Goal: Task Accomplishment & Management: Use online tool/utility

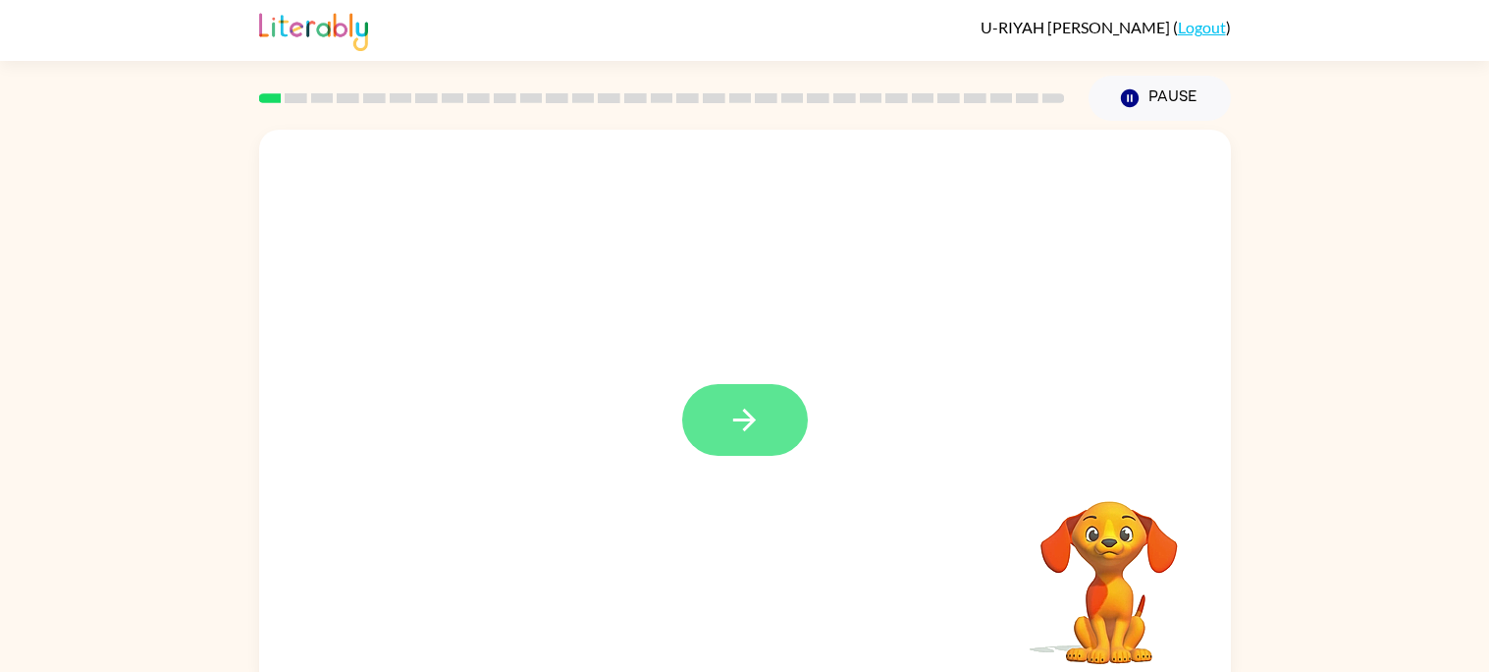
click at [787, 418] on button "button" at bounding box center [745, 420] width 126 height 72
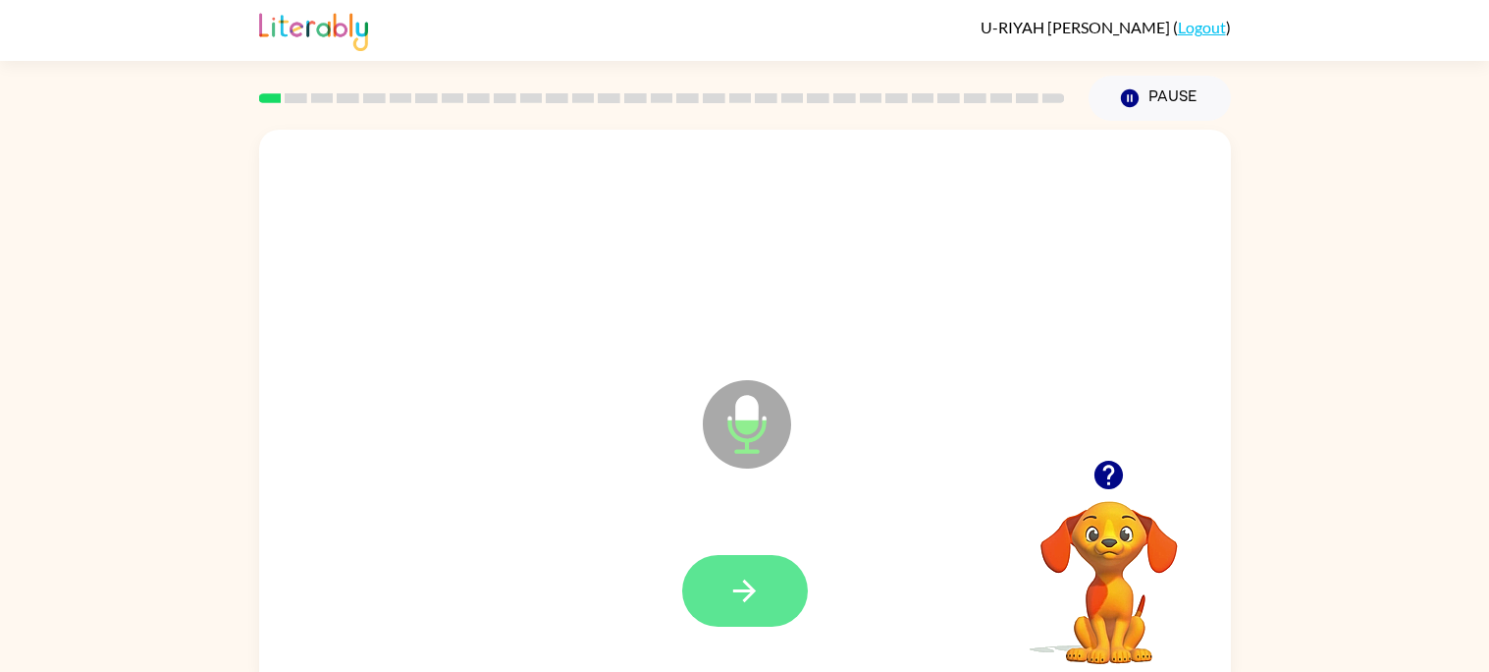
click at [772, 587] on button "button" at bounding box center [745, 591] width 126 height 72
click at [732, 564] on button "button" at bounding box center [745, 591] width 126 height 72
click at [765, 583] on button "button" at bounding box center [745, 591] width 126 height 72
click at [765, 578] on button "button" at bounding box center [745, 591] width 126 height 72
click at [745, 596] on icon "button" at bounding box center [745, 590] width 34 height 34
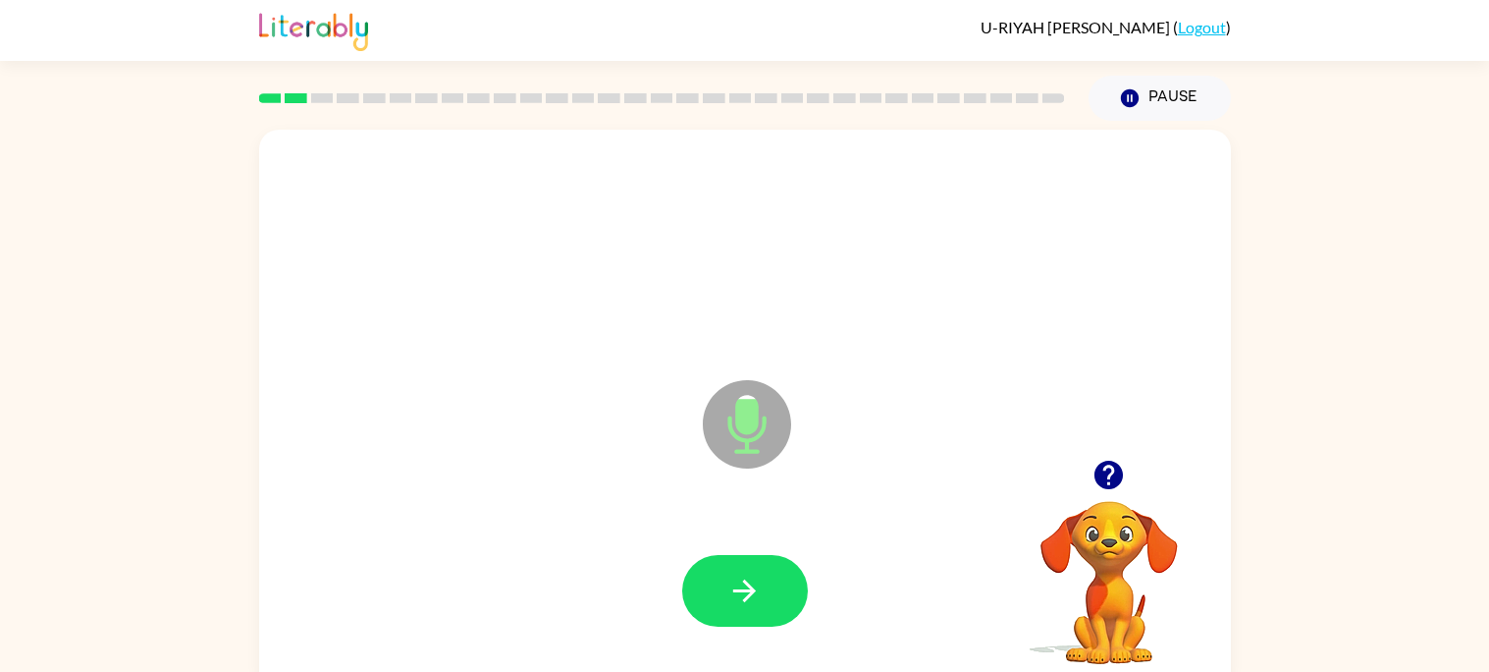
click at [745, 596] on icon "button" at bounding box center [745, 590] width 34 height 34
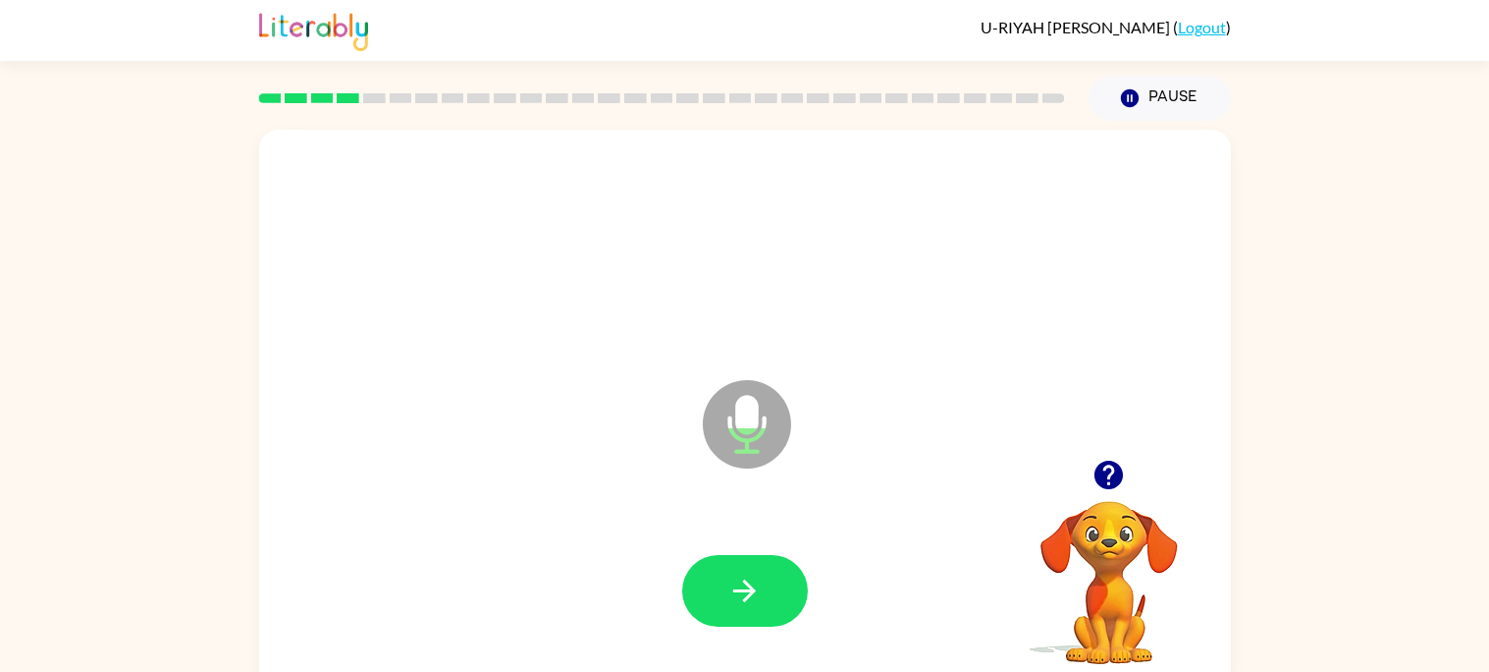
click at [745, 596] on icon "button" at bounding box center [745, 590] width 34 height 34
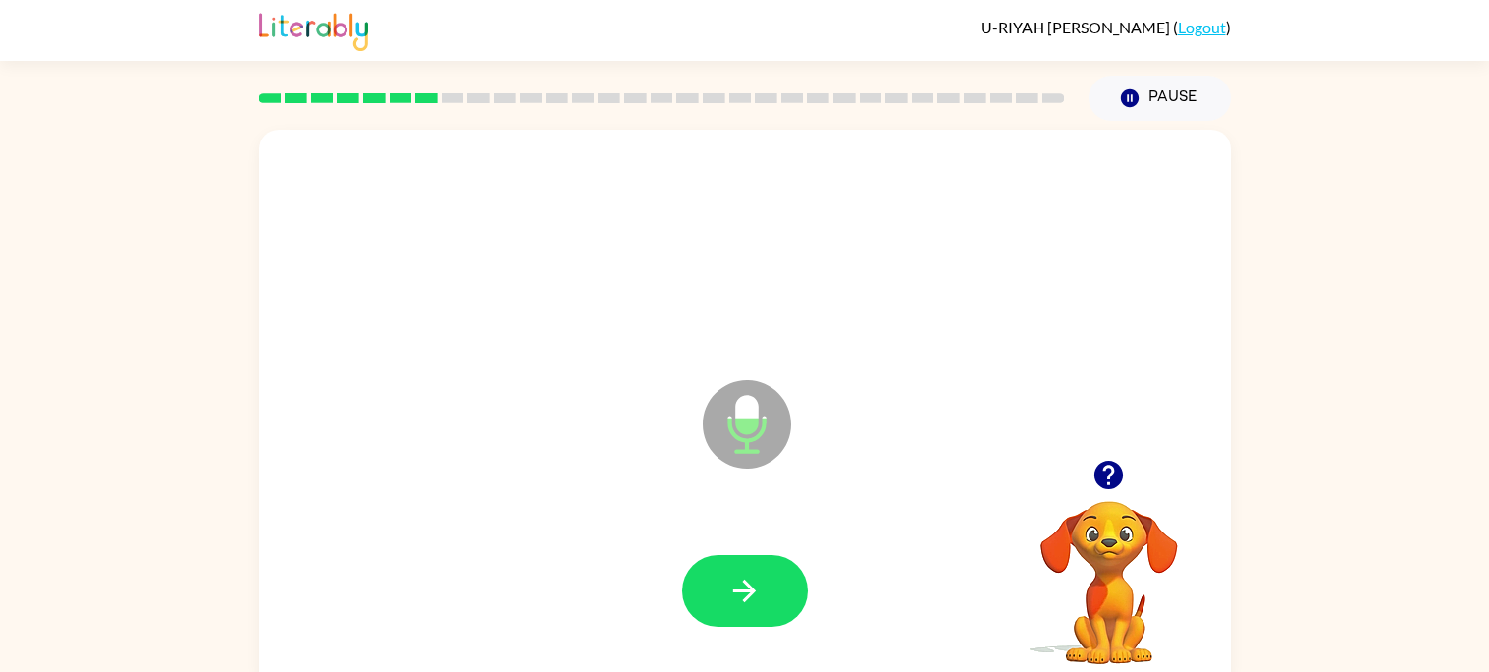
click at [745, 596] on icon "button" at bounding box center [745, 590] width 34 height 34
click at [749, 595] on icon "button" at bounding box center [744, 590] width 23 height 23
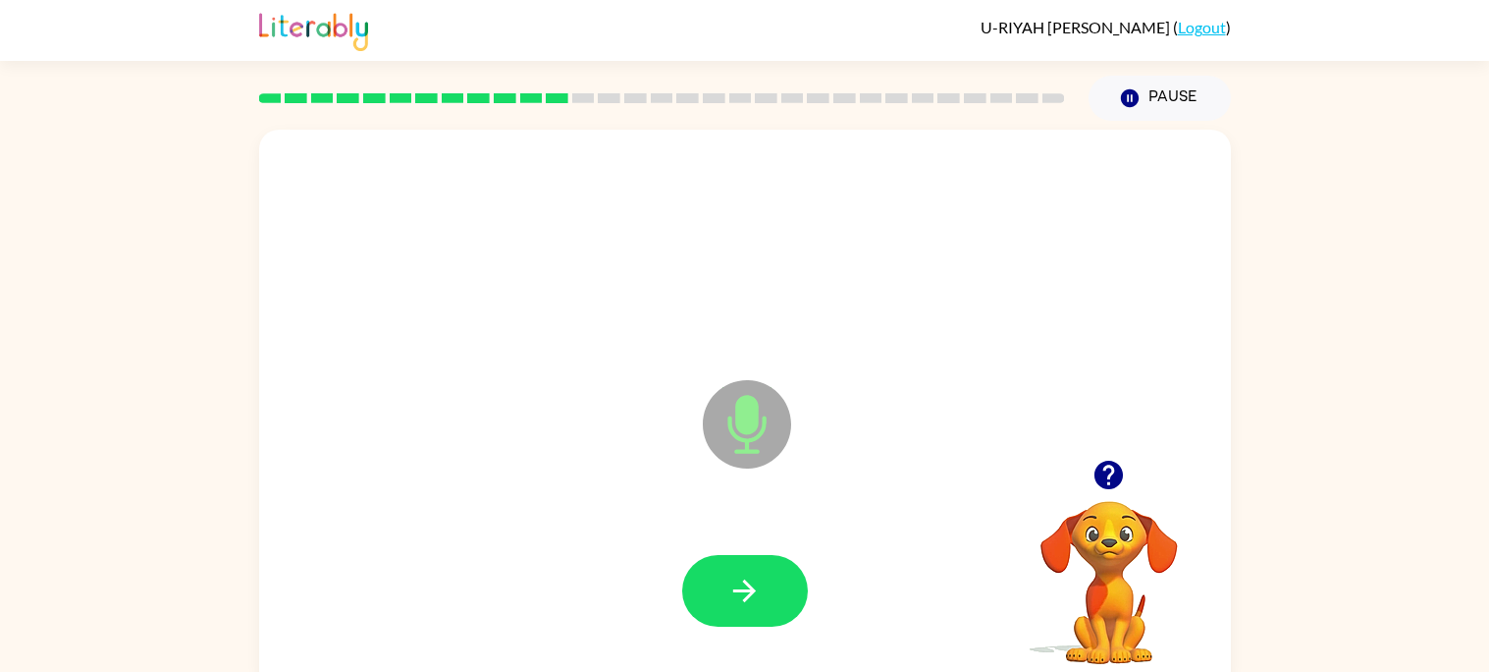
click at [749, 595] on icon "button" at bounding box center [744, 590] width 23 height 23
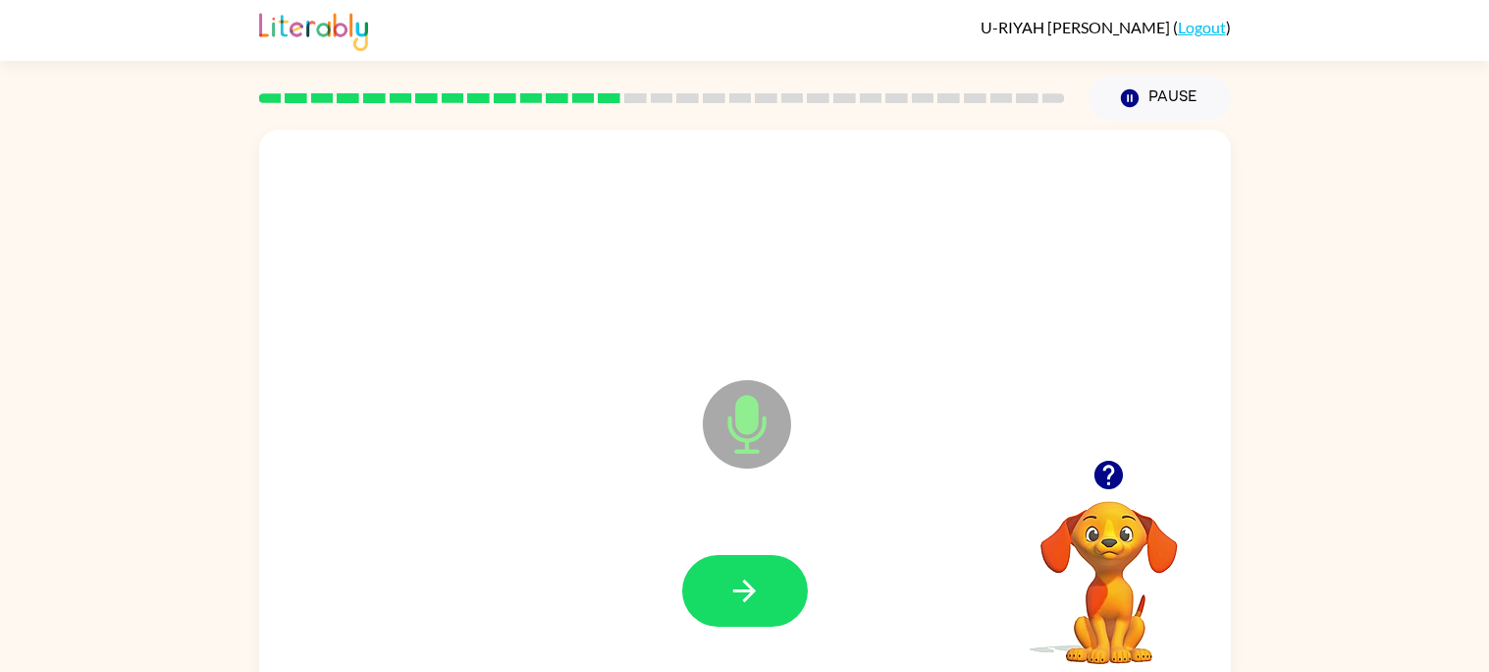
click at [749, 595] on icon "button" at bounding box center [744, 590] width 23 height 23
click at [741, 595] on icon "button" at bounding box center [745, 590] width 34 height 34
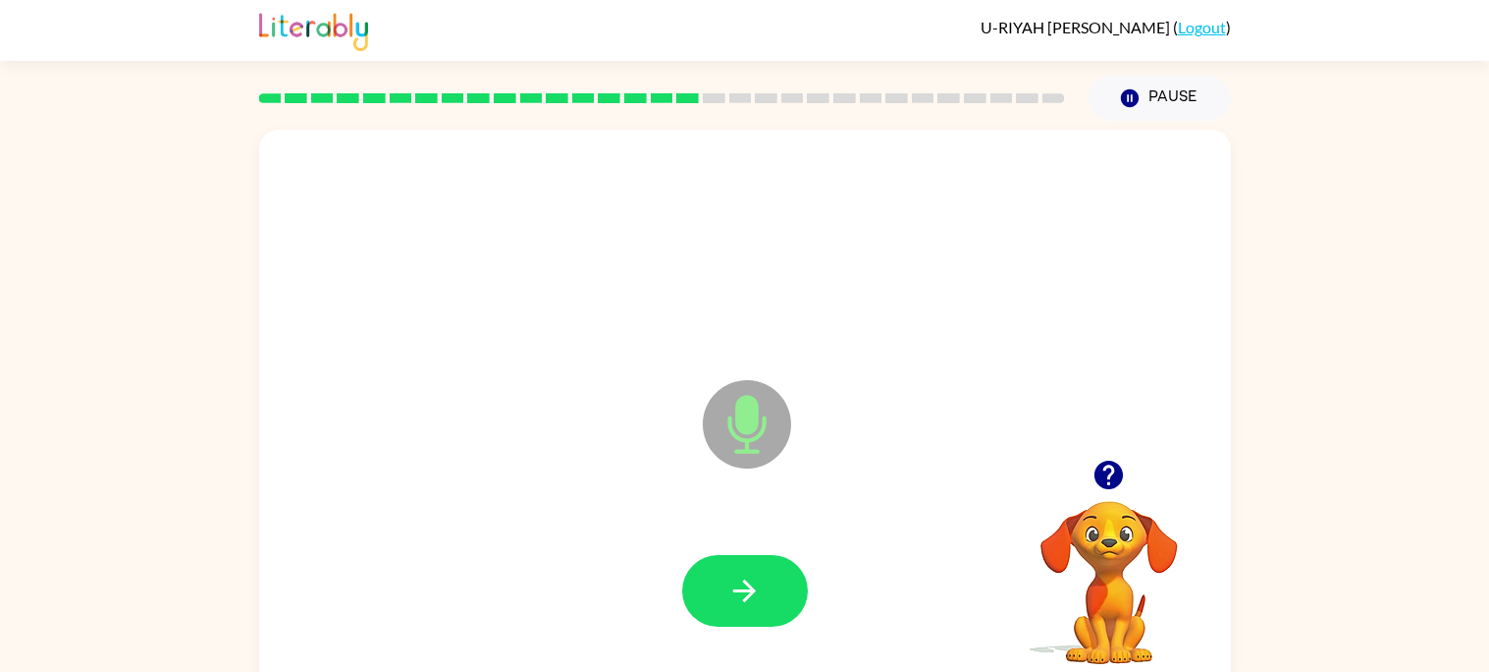
click at [741, 595] on icon "button" at bounding box center [745, 590] width 34 height 34
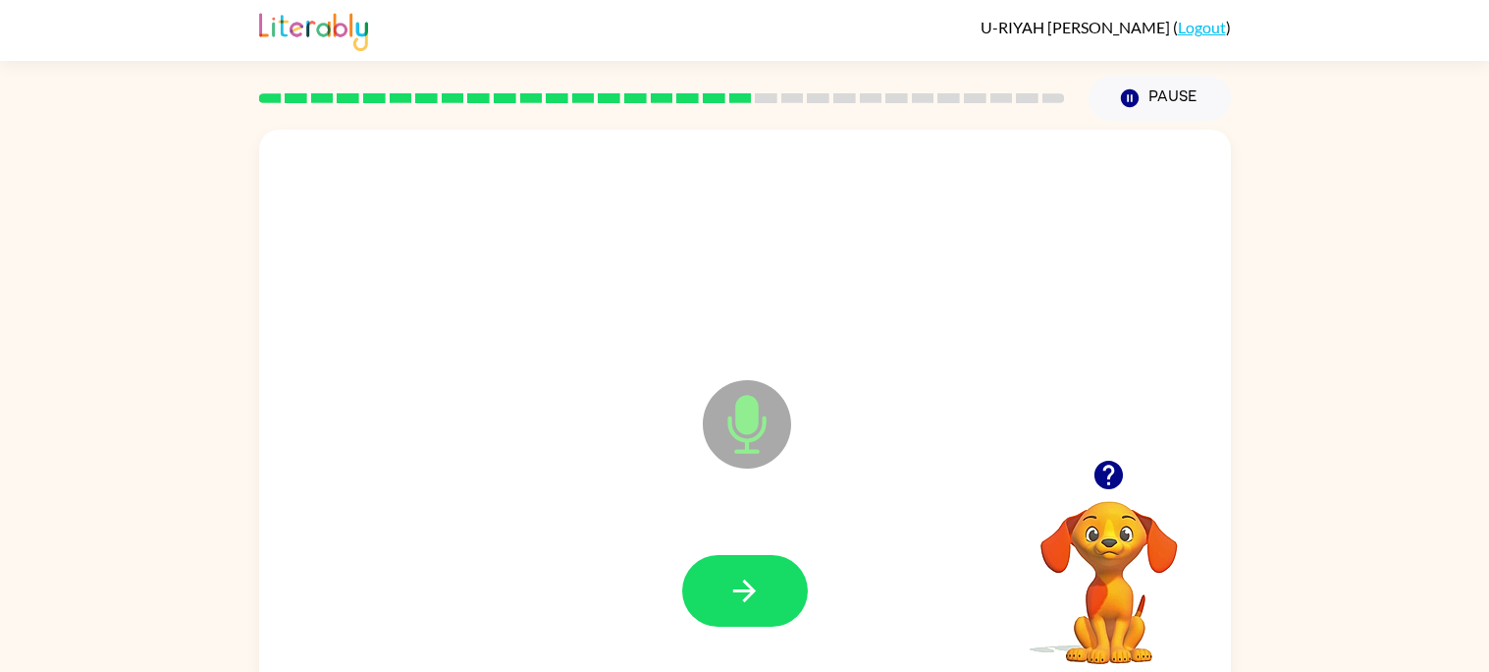
click at [741, 595] on icon "button" at bounding box center [745, 590] width 34 height 34
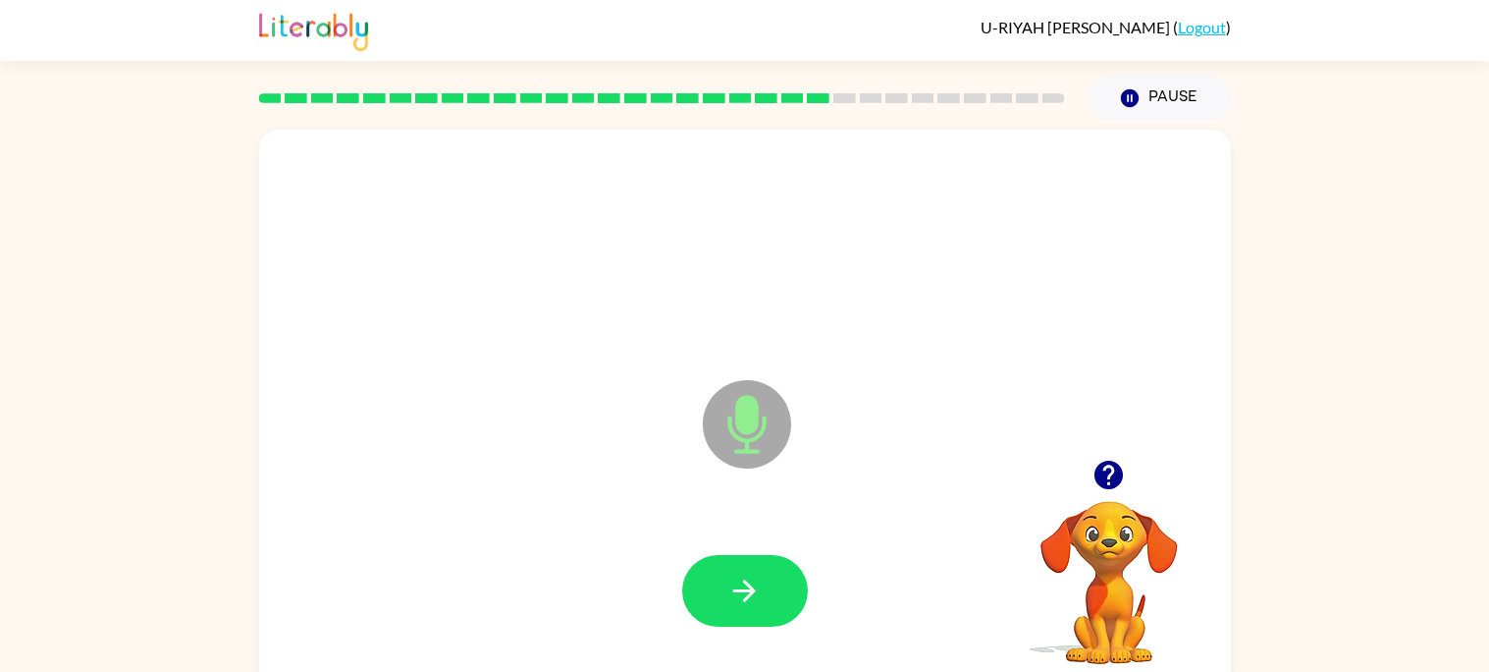
click at [741, 595] on icon "button" at bounding box center [745, 590] width 34 height 34
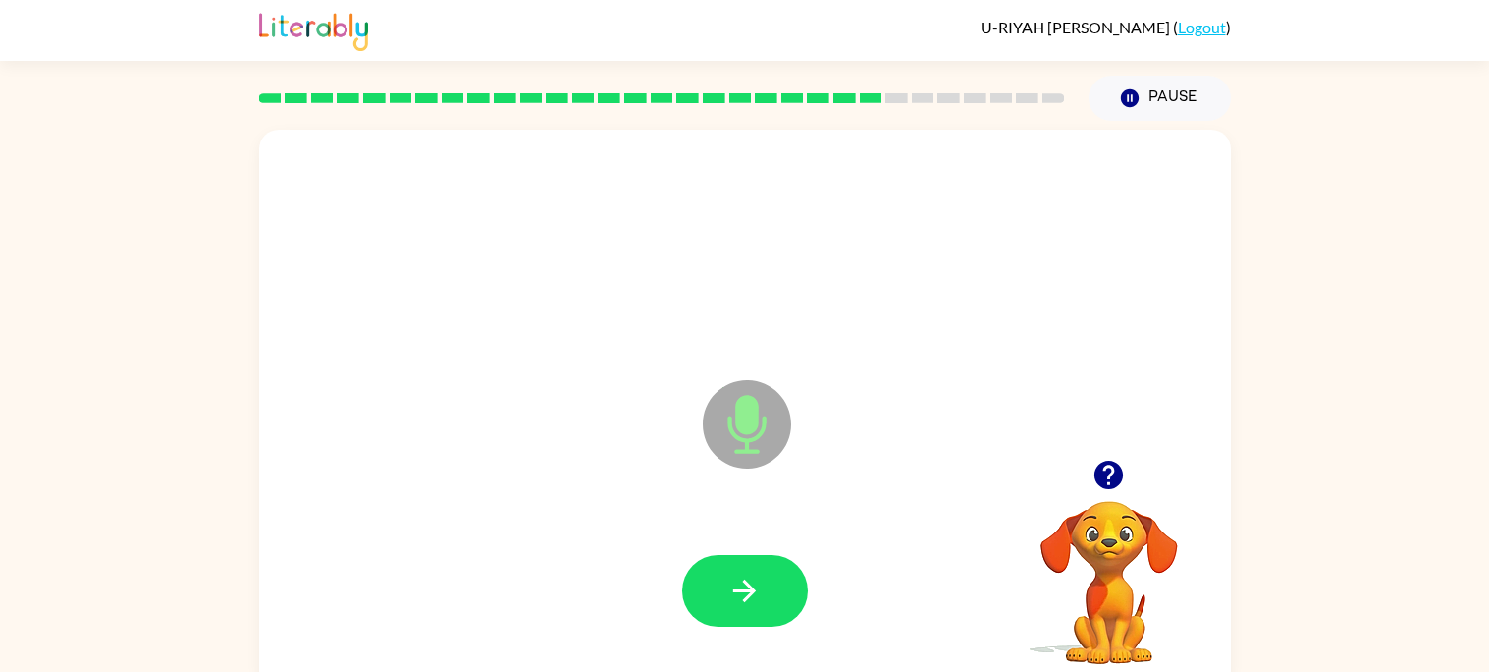
click at [741, 595] on icon "button" at bounding box center [745, 590] width 34 height 34
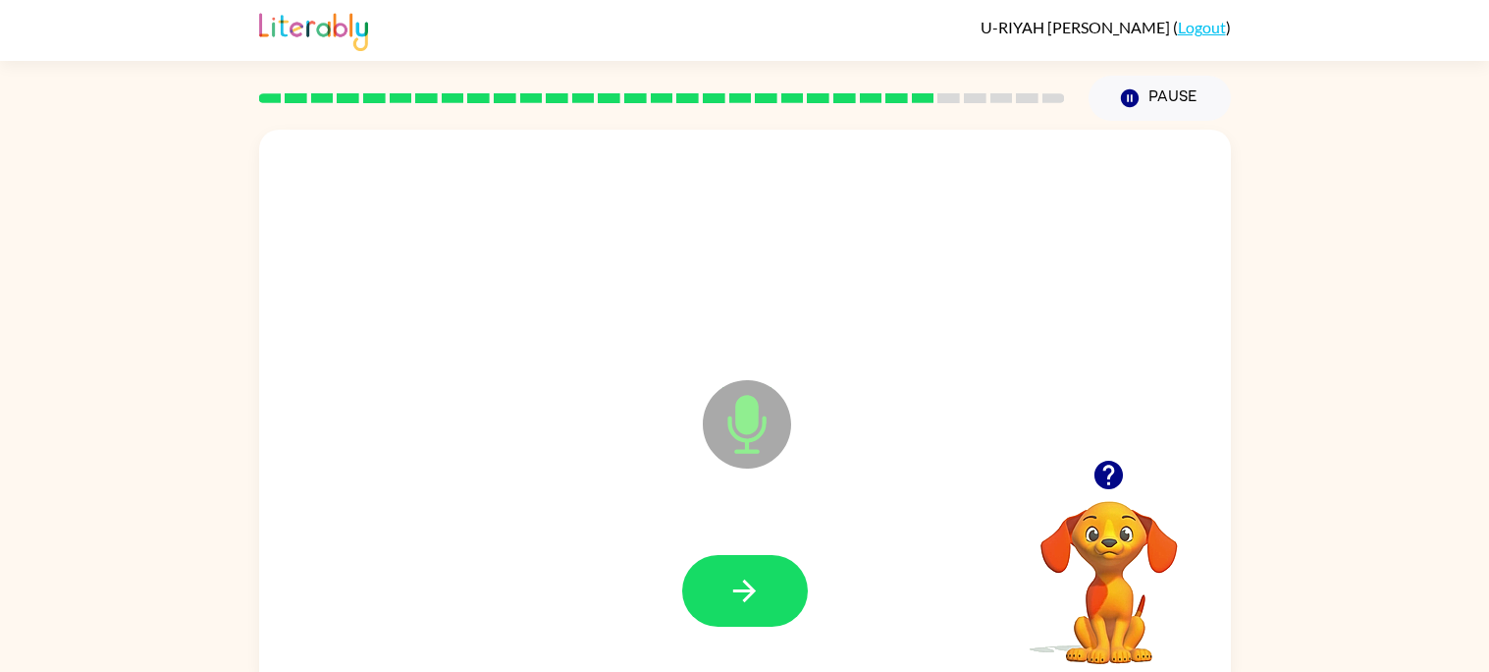
click at [741, 595] on icon "button" at bounding box center [745, 590] width 34 height 34
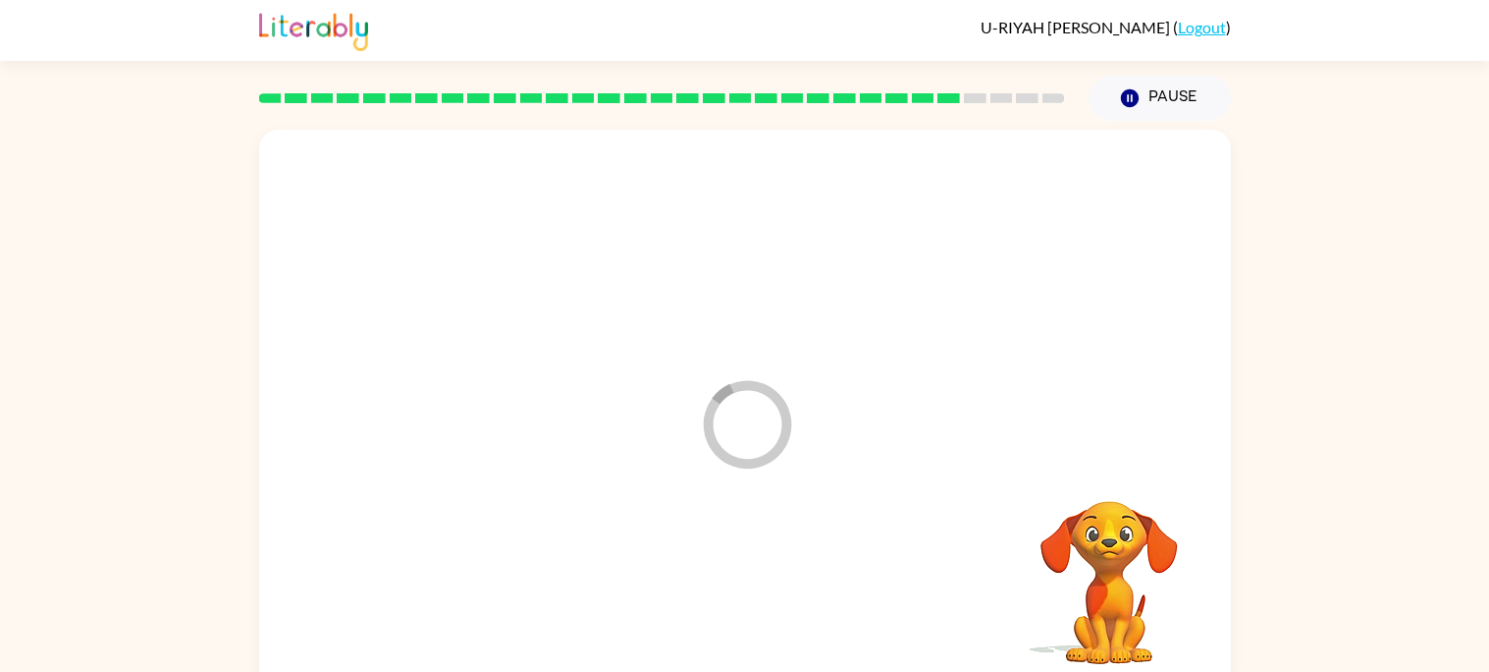
click at [741, 595] on div at bounding box center [745, 591] width 933 height 161
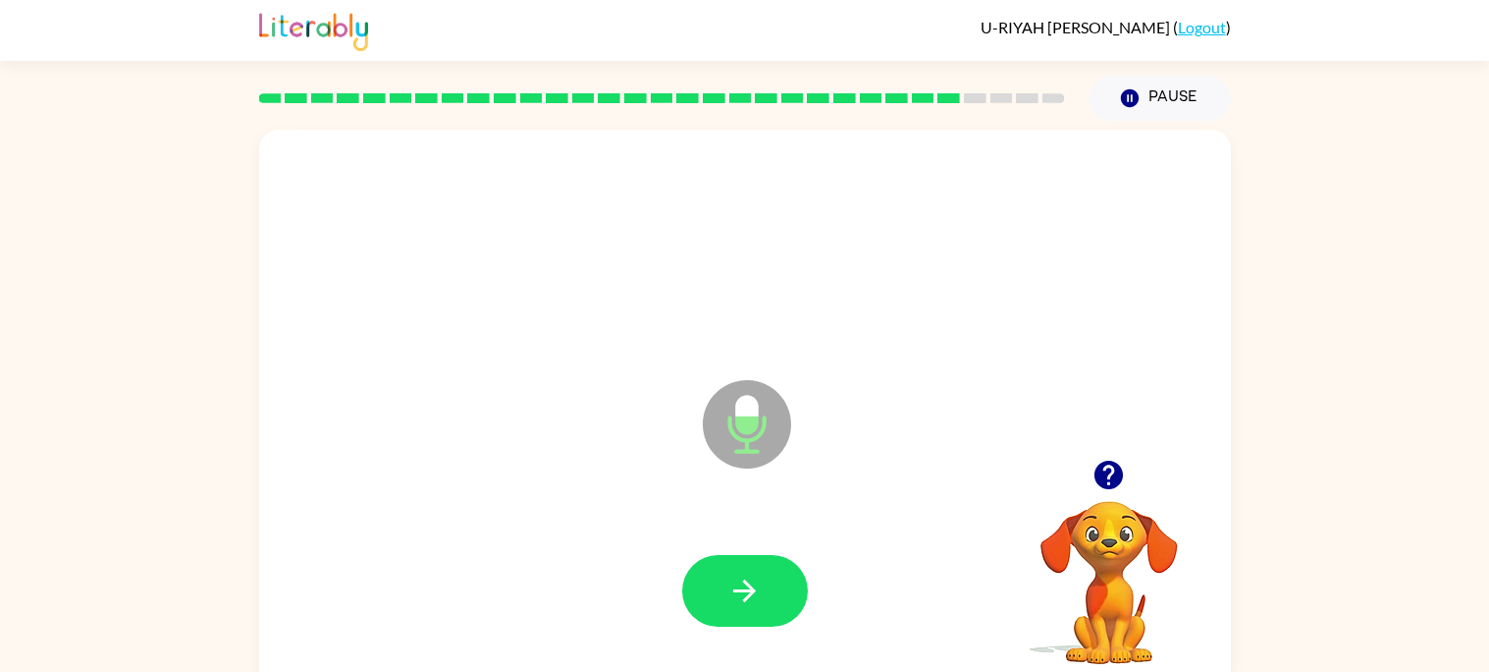
click at [741, 595] on icon "button" at bounding box center [745, 590] width 34 height 34
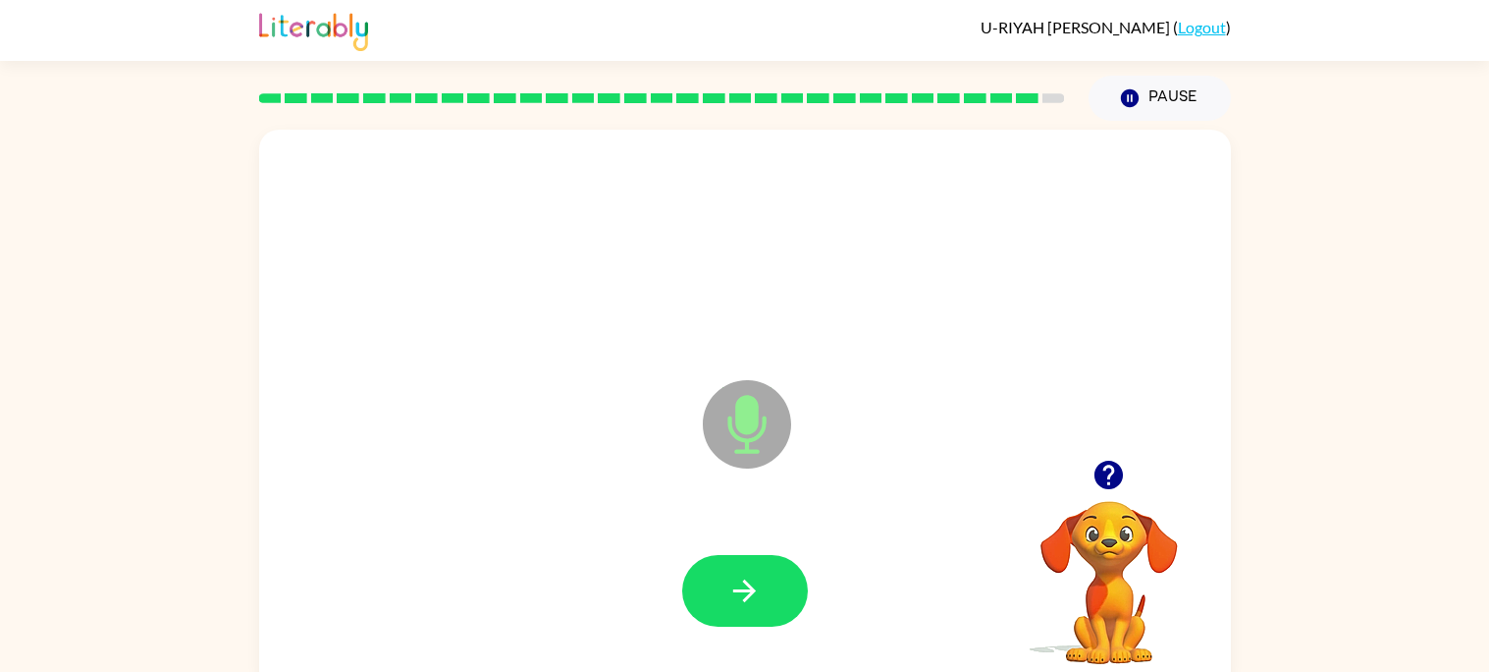
click at [741, 595] on icon "button" at bounding box center [745, 590] width 34 height 34
click at [1114, 478] on icon "button" at bounding box center [1109, 474] width 28 height 28
click at [787, 609] on button "button" at bounding box center [745, 591] width 126 height 72
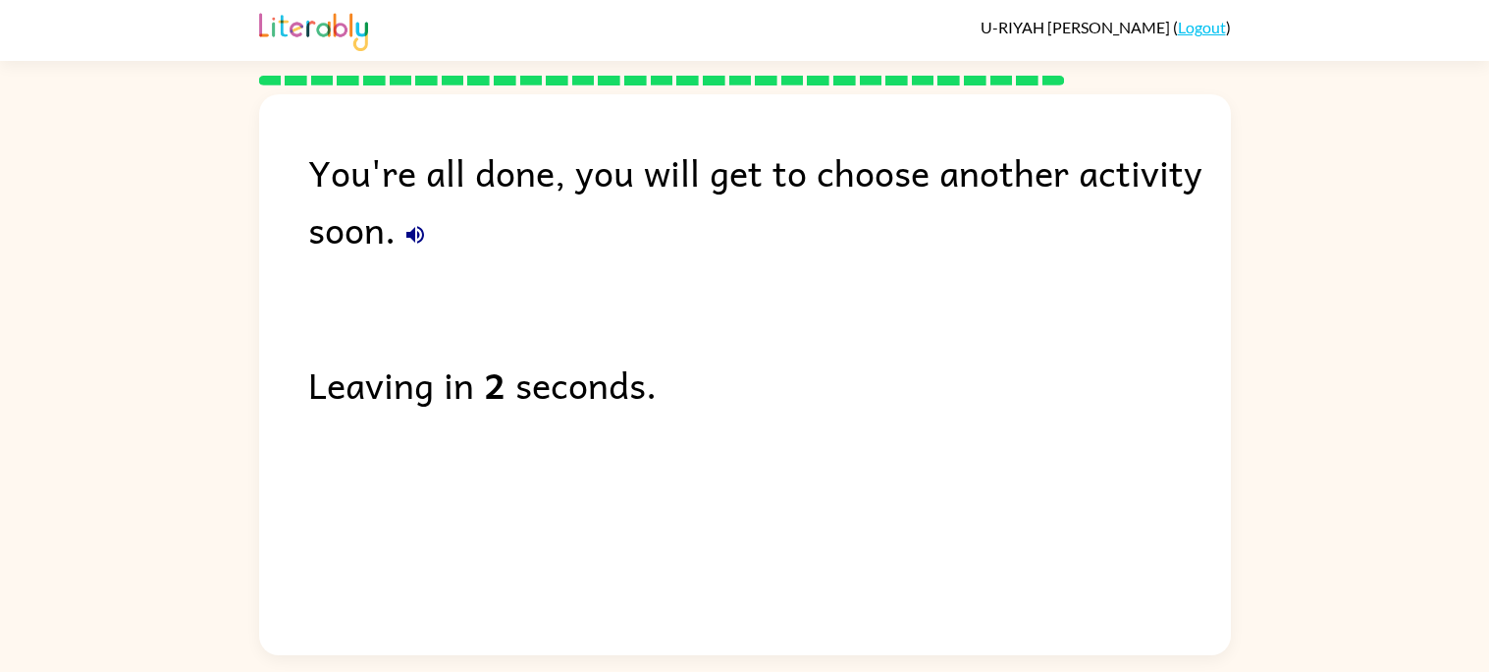
click at [414, 235] on icon "button" at bounding box center [416, 235] width 24 height 24
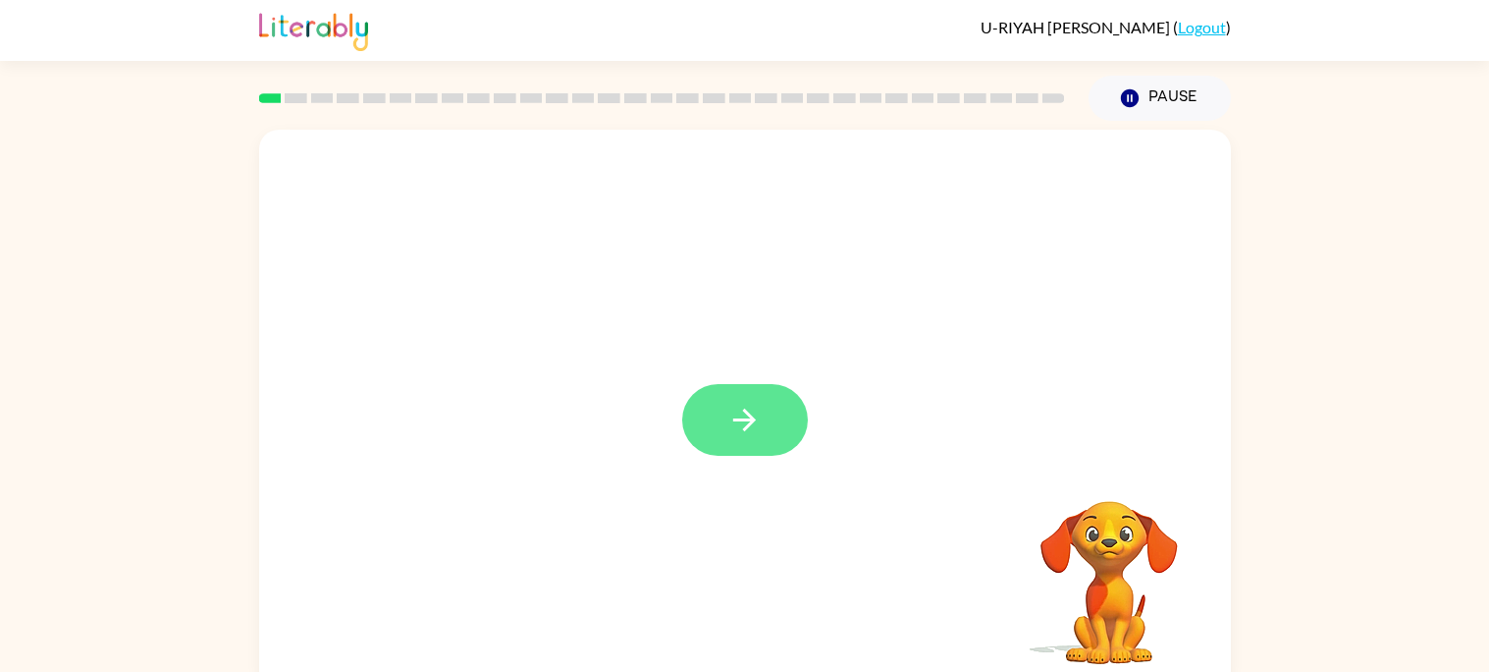
click at [743, 416] on icon "button" at bounding box center [745, 420] width 34 height 34
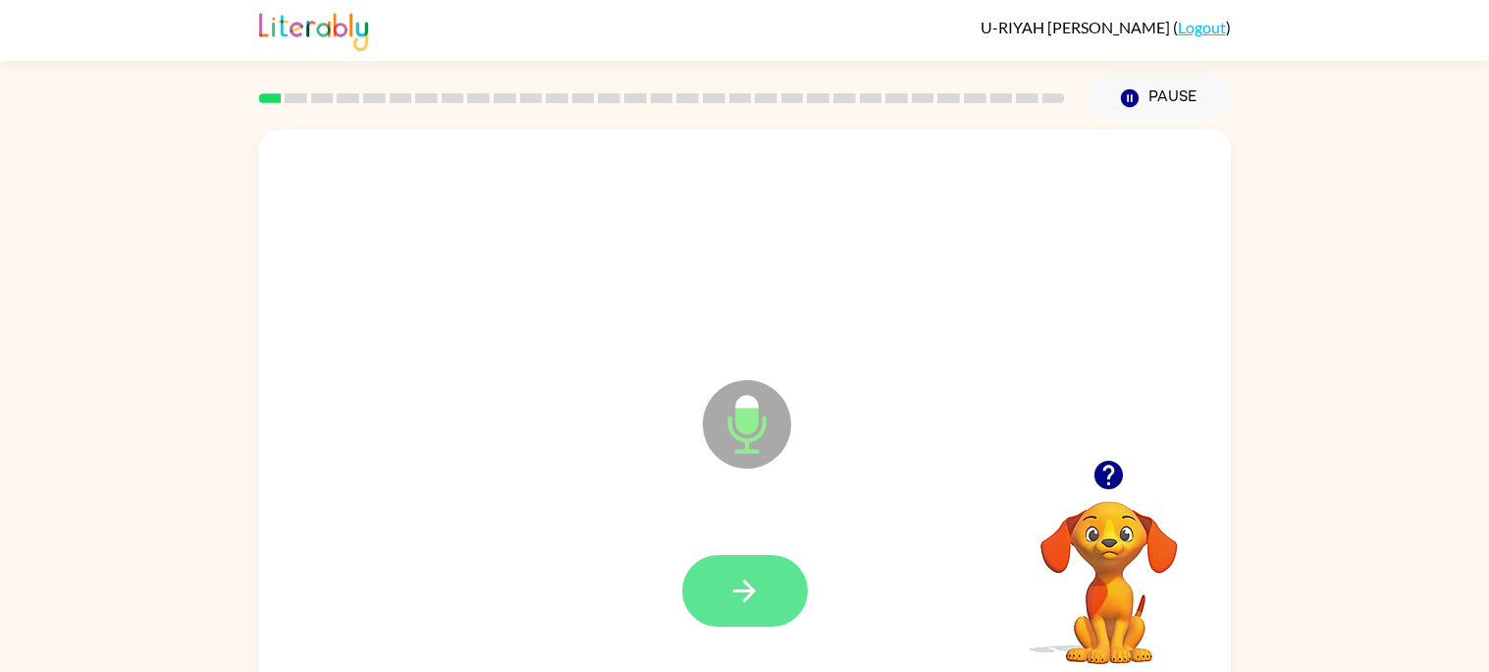
click at [742, 565] on button "button" at bounding box center [745, 591] width 126 height 72
click at [756, 576] on icon "button" at bounding box center [745, 590] width 34 height 34
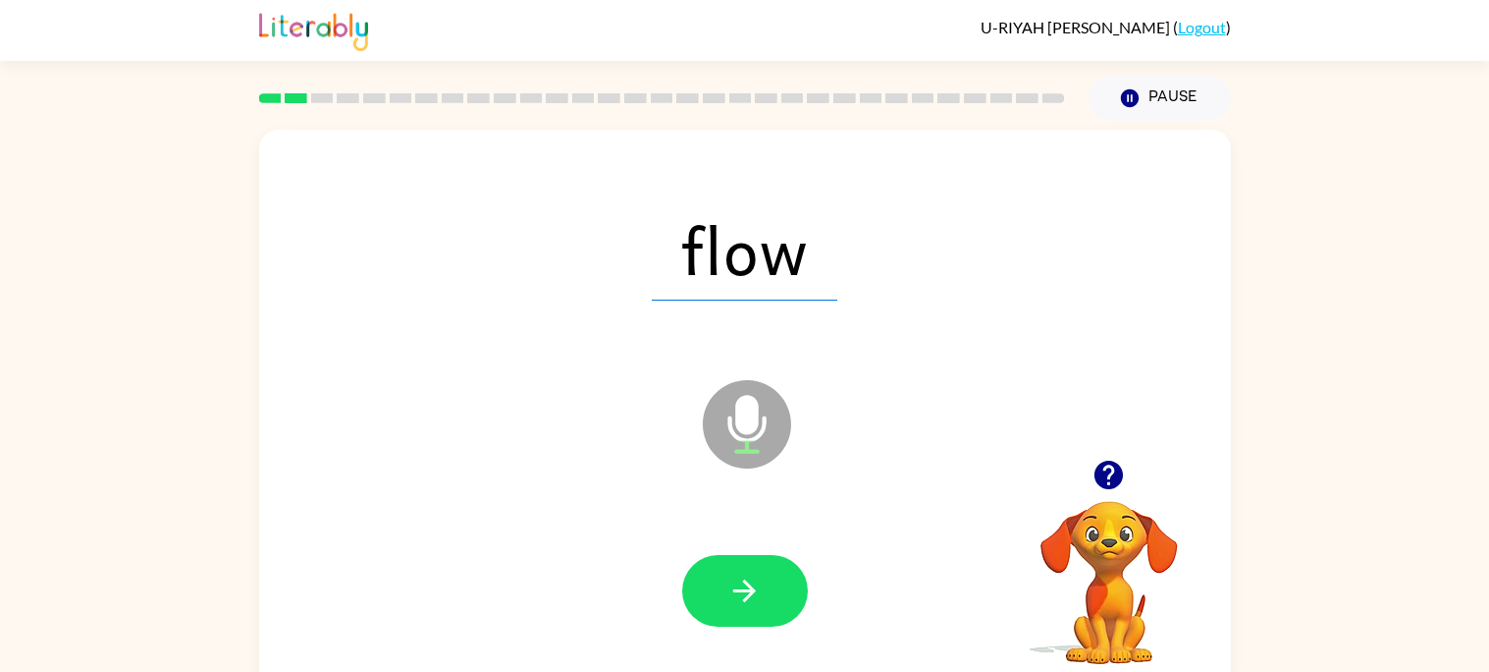
click at [756, 576] on icon "button" at bounding box center [745, 590] width 34 height 34
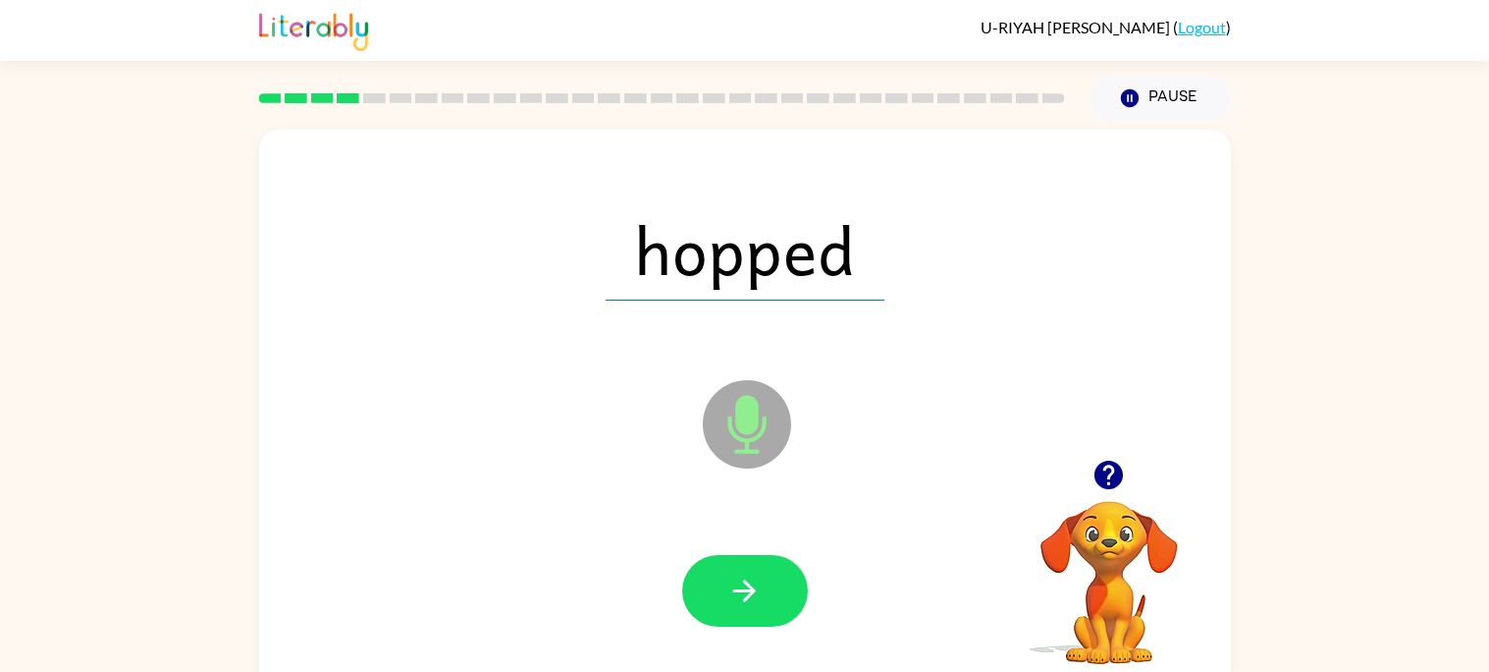
click at [756, 576] on icon "button" at bounding box center [745, 590] width 34 height 34
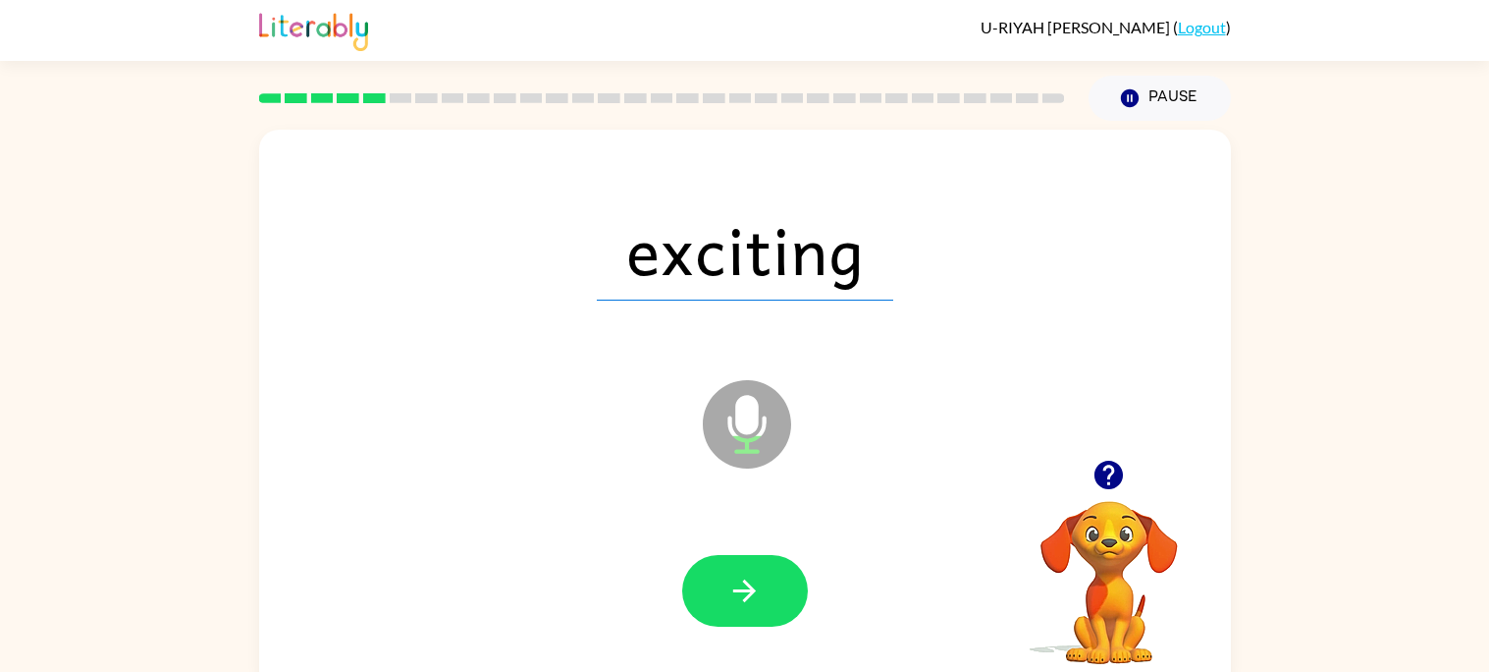
click at [756, 576] on icon "button" at bounding box center [745, 590] width 34 height 34
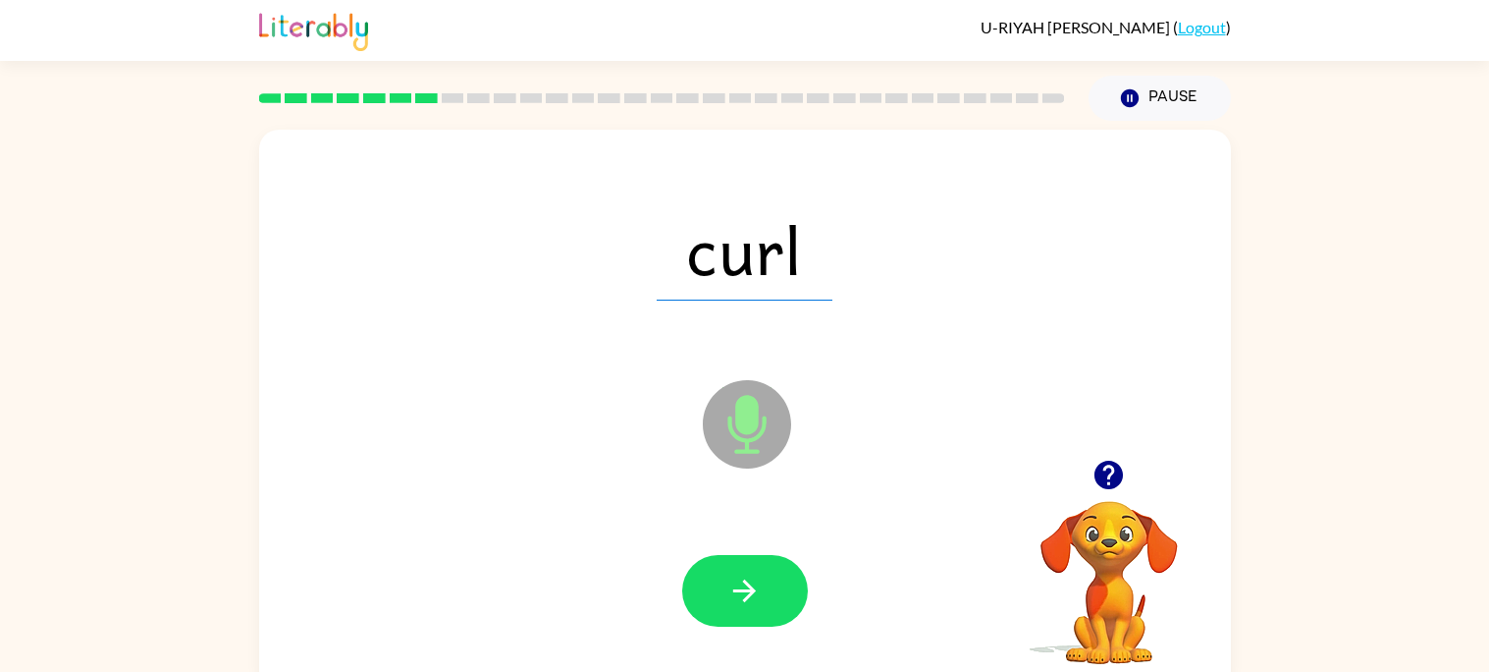
click at [756, 576] on icon "button" at bounding box center [745, 590] width 34 height 34
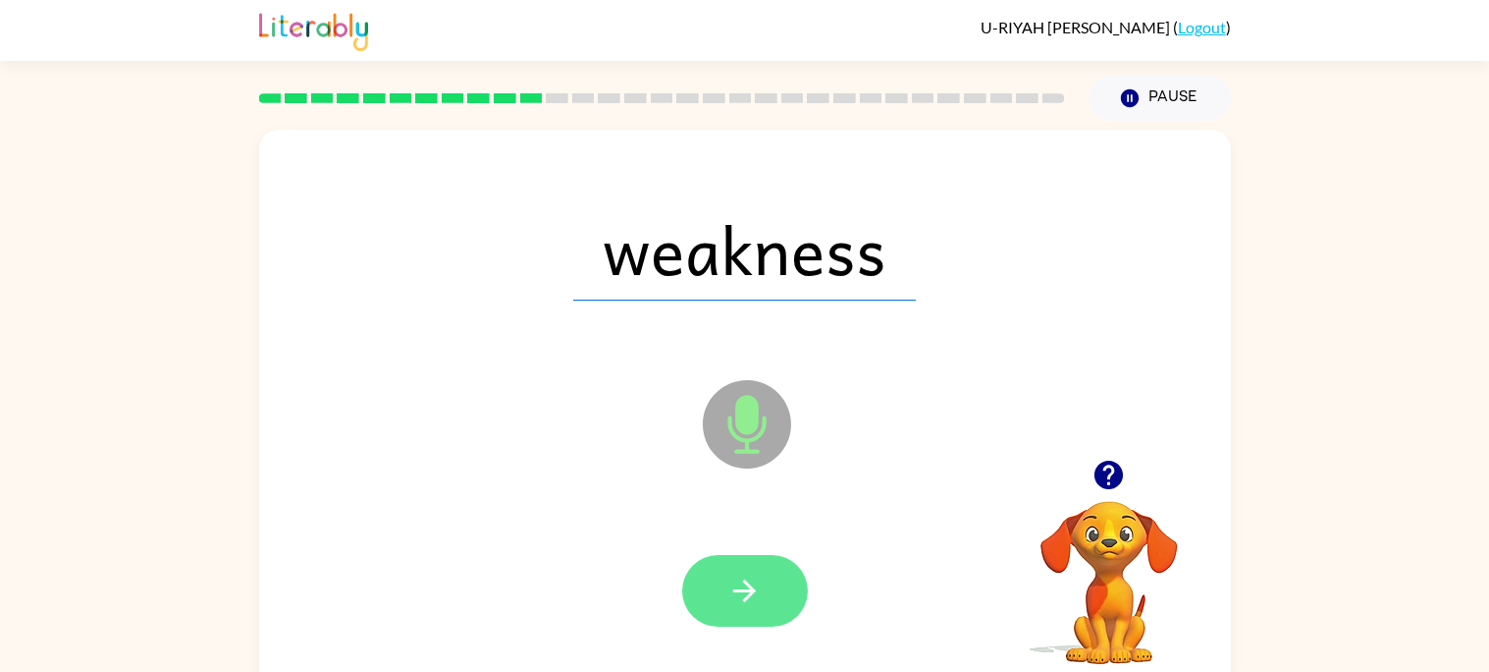
click at [740, 603] on icon "button" at bounding box center [745, 590] width 34 height 34
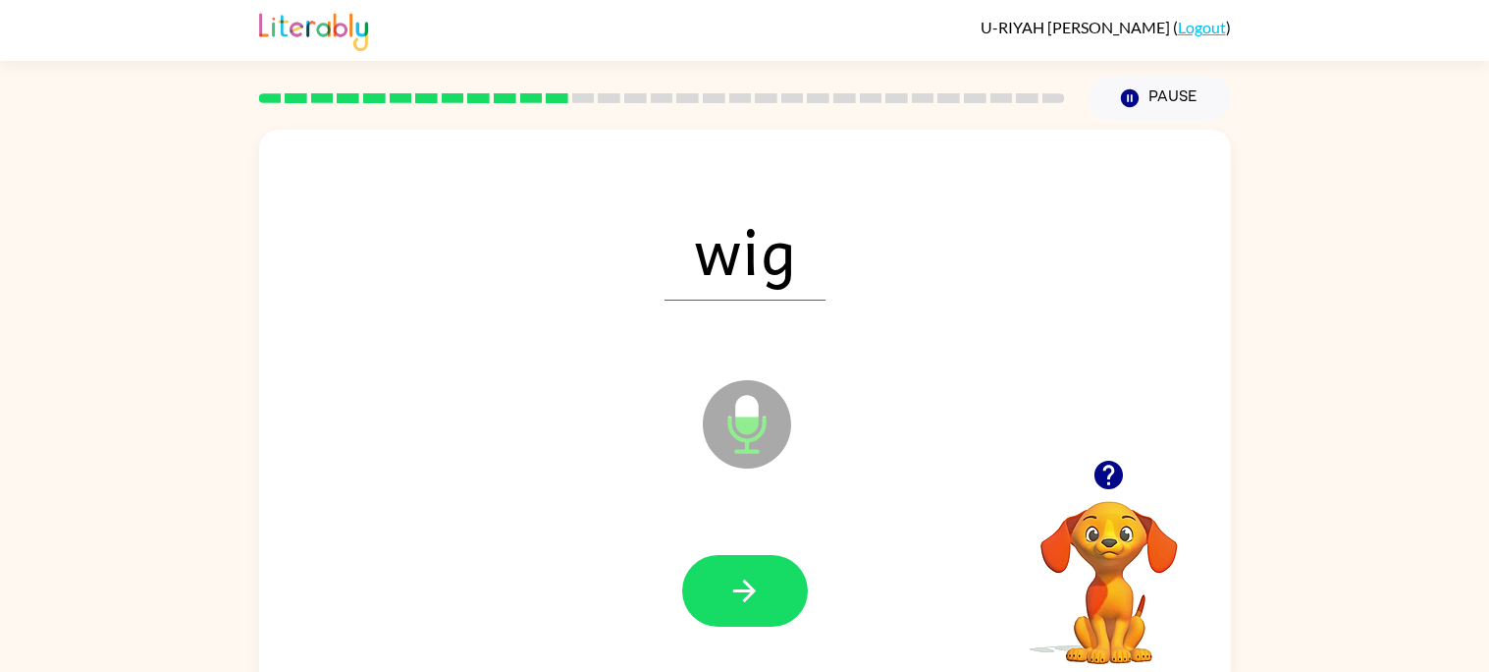
click at [740, 603] on icon "button" at bounding box center [745, 590] width 34 height 34
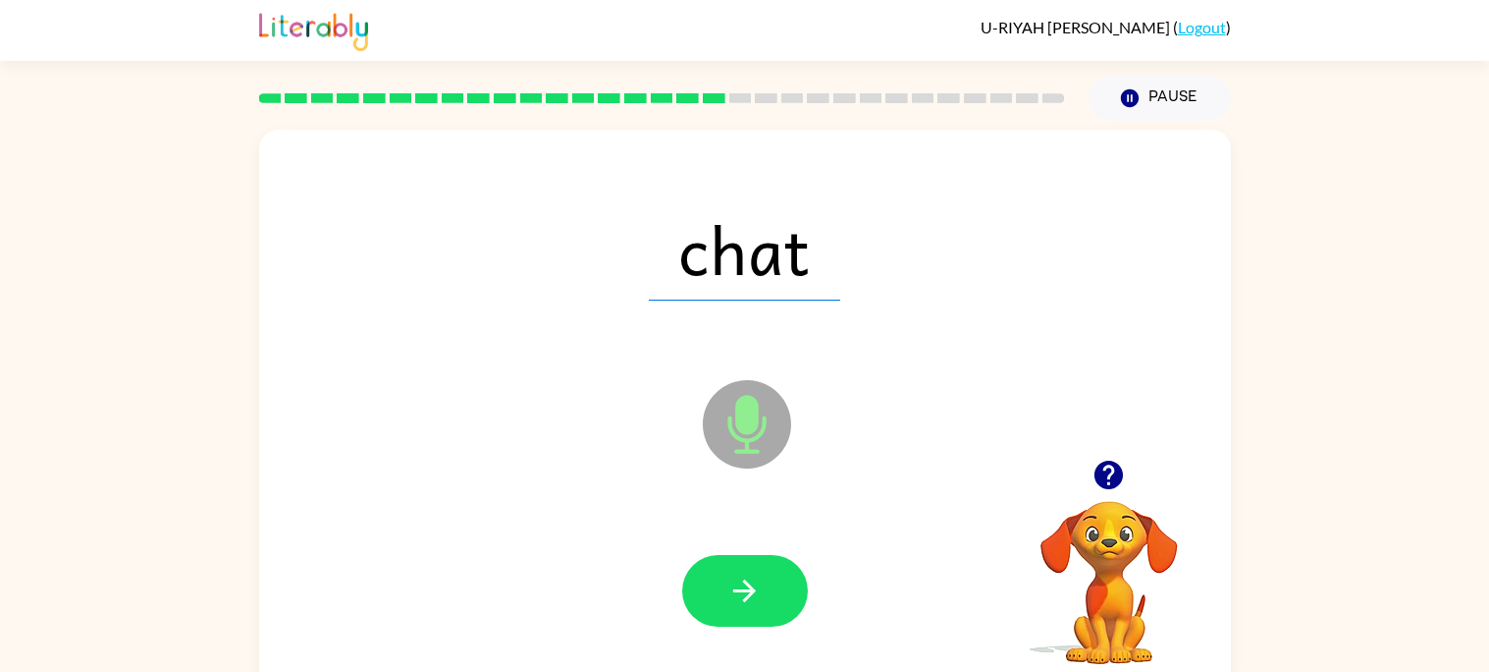
click at [740, 603] on icon "button" at bounding box center [745, 590] width 34 height 34
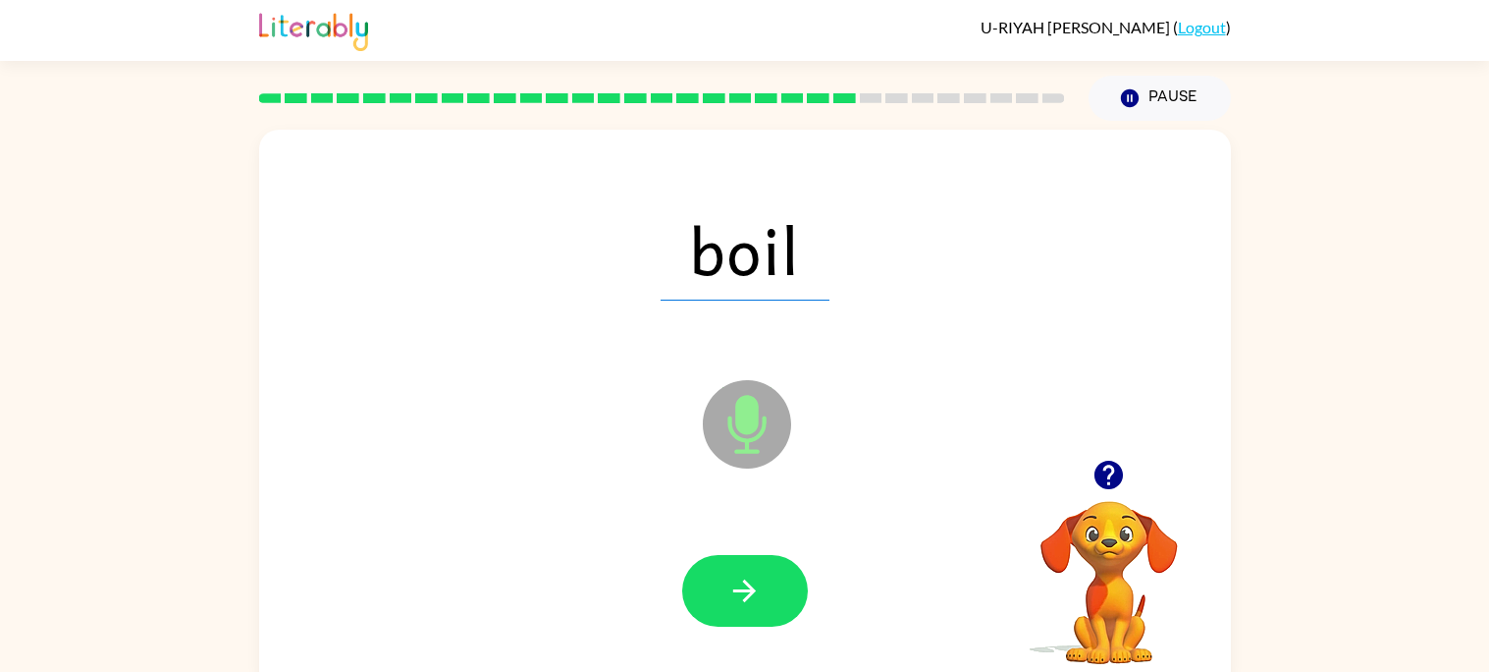
click at [740, 603] on icon "button" at bounding box center [745, 590] width 34 height 34
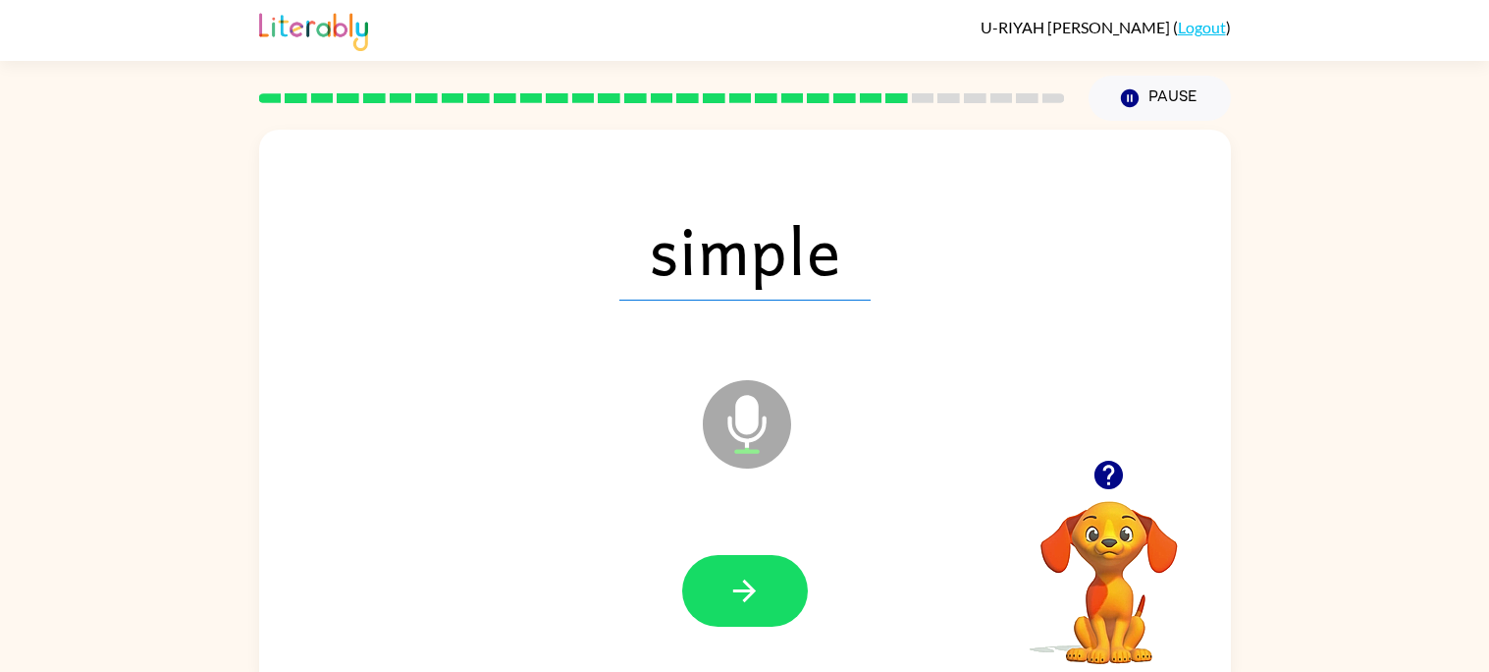
click at [740, 603] on icon "button" at bounding box center [745, 590] width 34 height 34
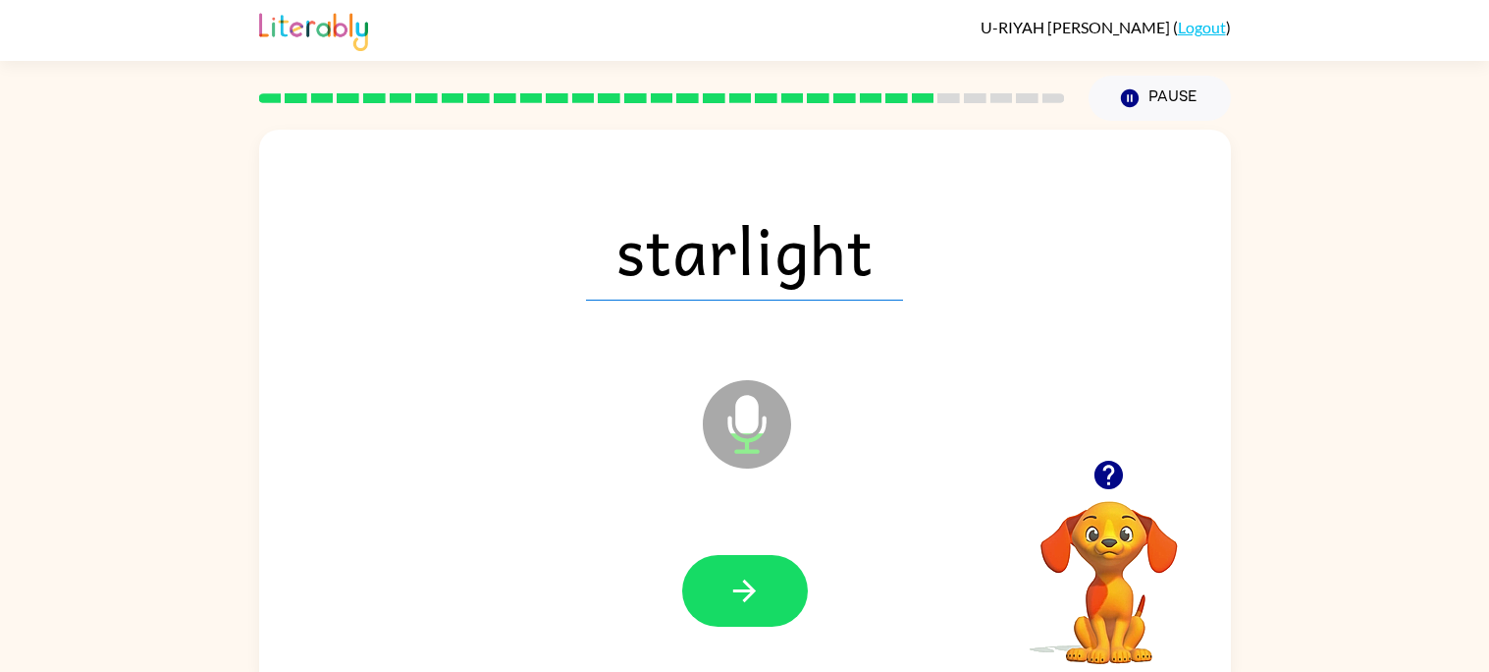
click at [740, 603] on icon "button" at bounding box center [745, 590] width 34 height 34
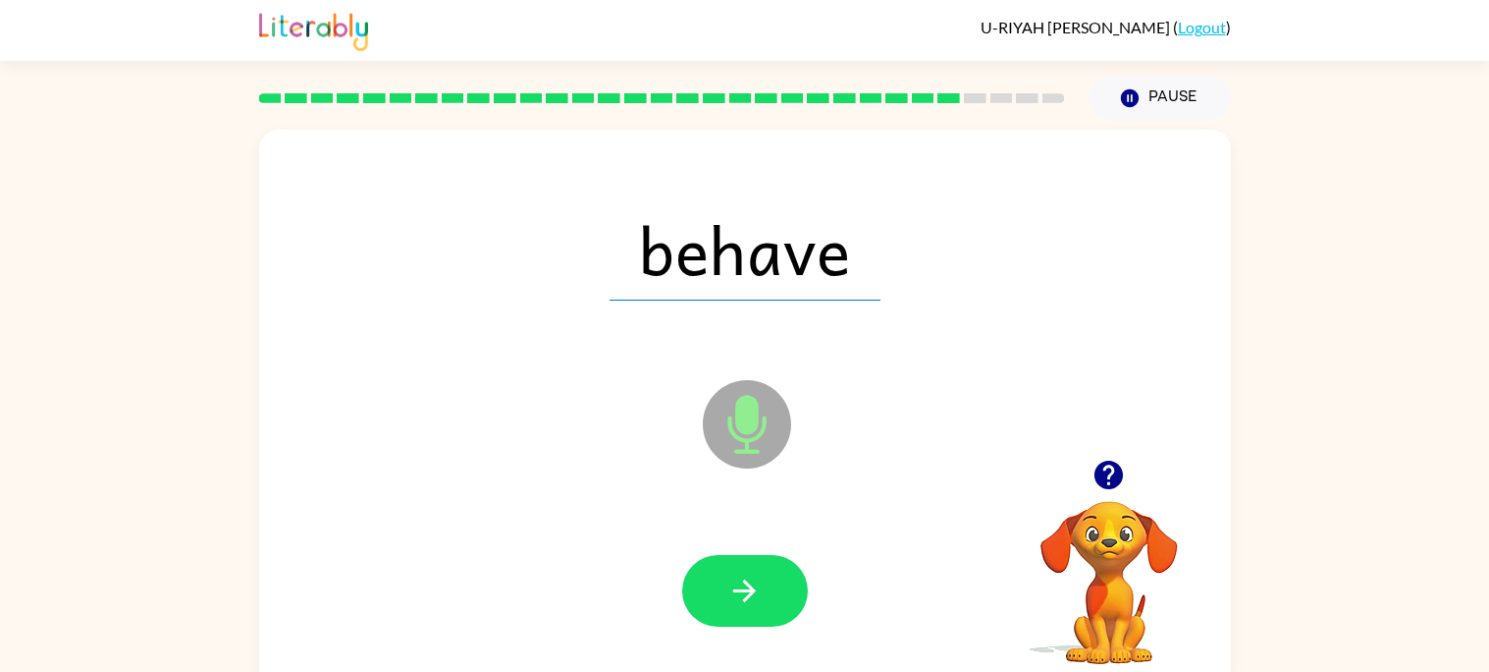
click at [740, 603] on icon "button" at bounding box center [745, 590] width 34 height 34
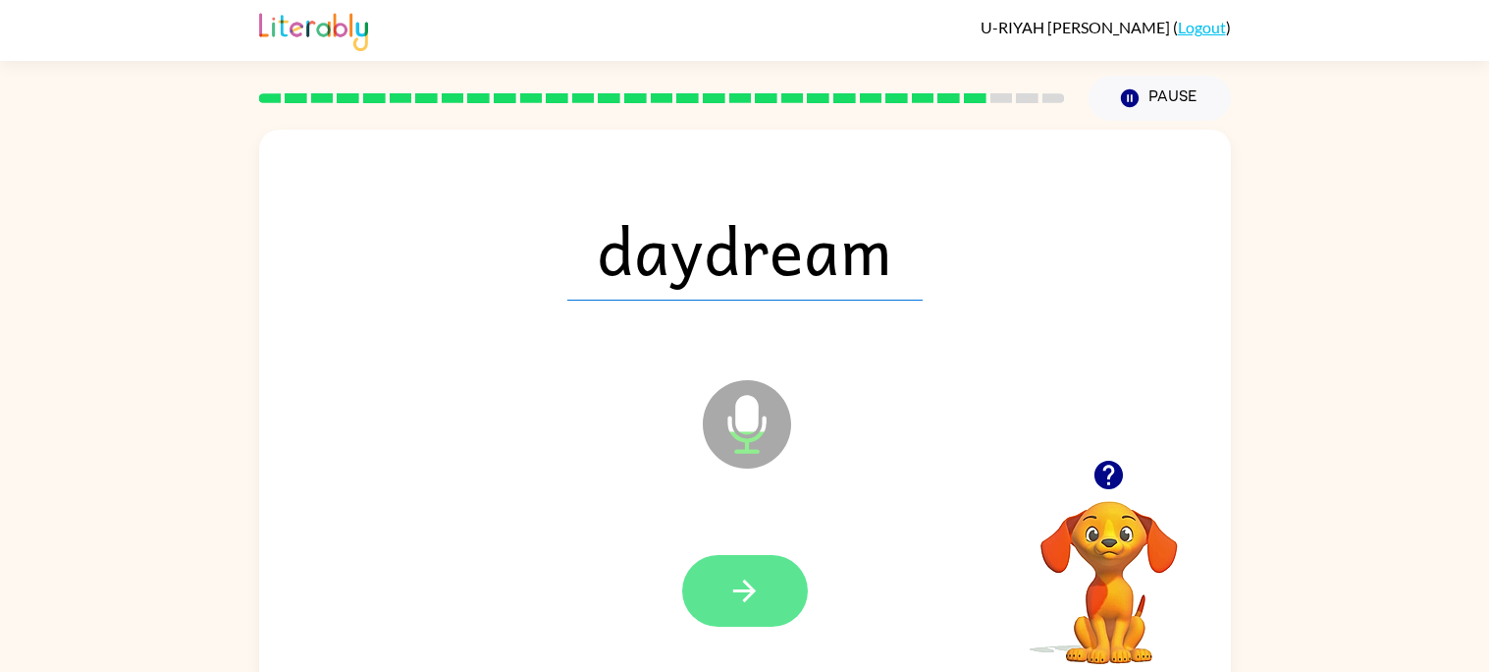
click at [743, 577] on icon "button" at bounding box center [745, 590] width 34 height 34
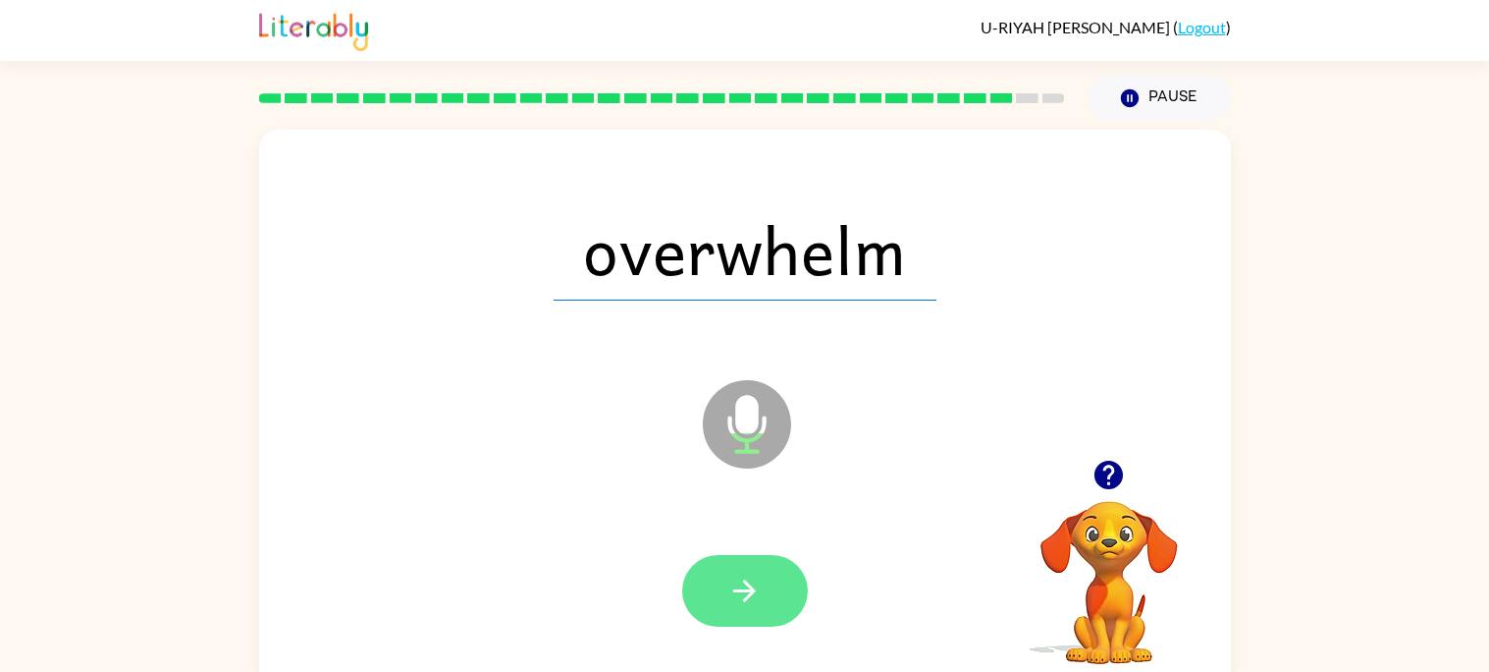
click at [770, 566] on button "button" at bounding box center [745, 591] width 126 height 72
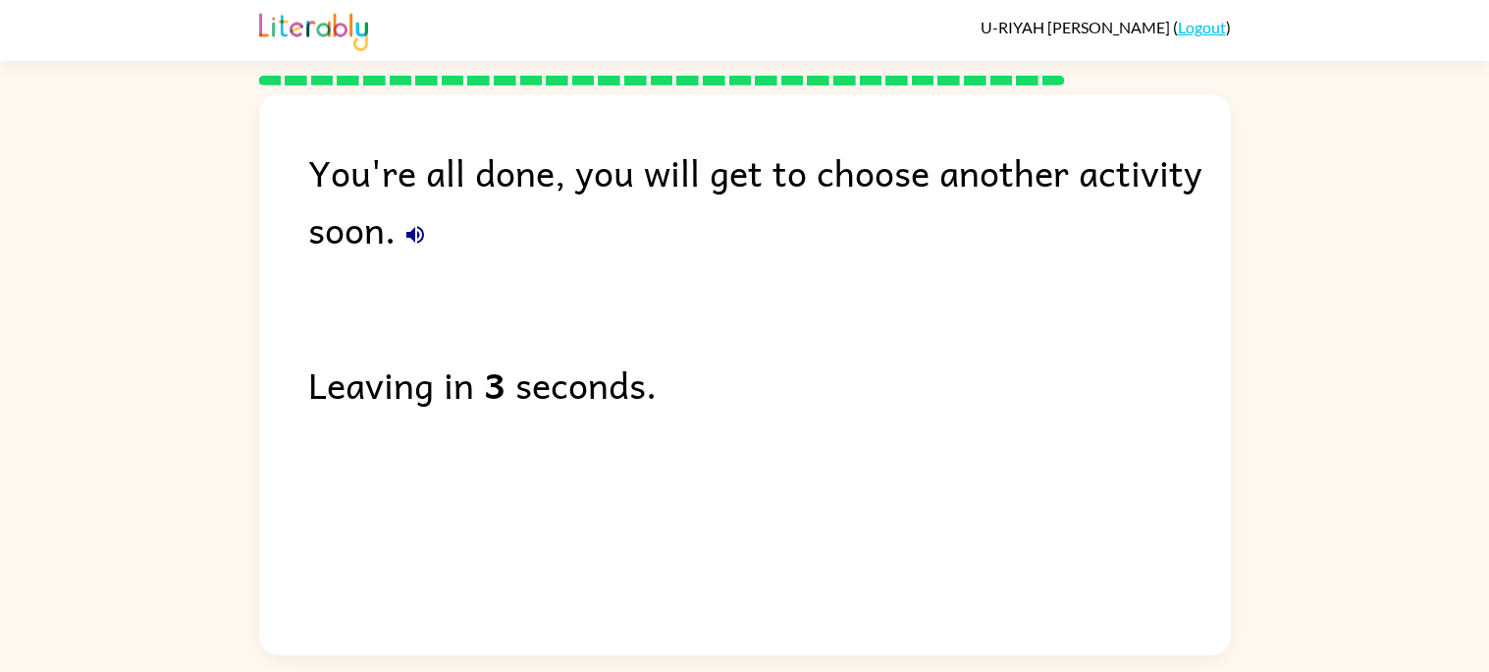
click at [414, 240] on icon "button" at bounding box center [416, 235] width 24 height 24
